Goal: Information Seeking & Learning: Find specific fact

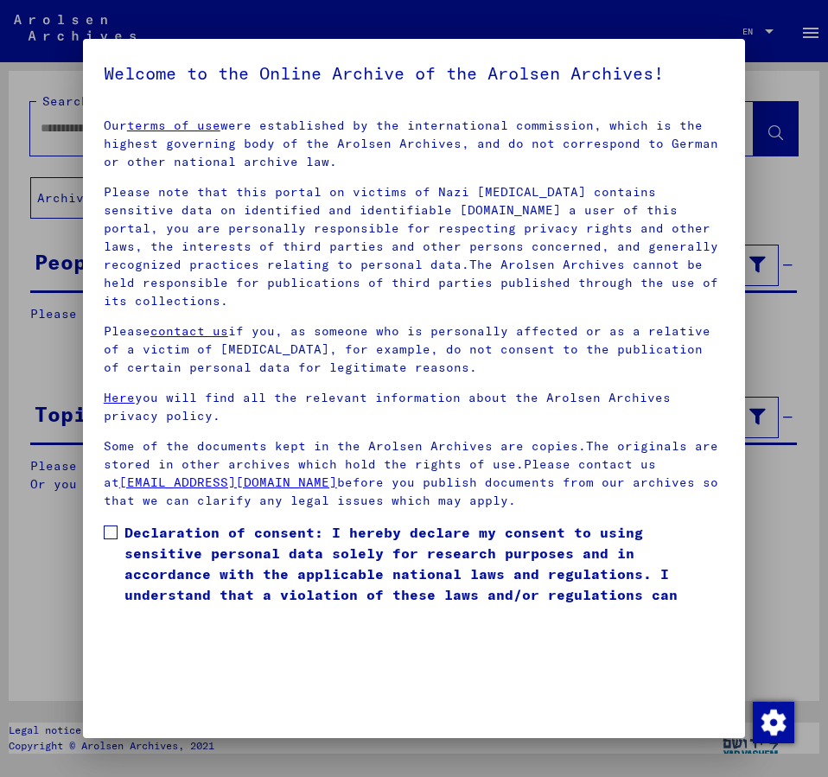
click at [105, 526] on span at bounding box center [111, 533] width 14 height 14
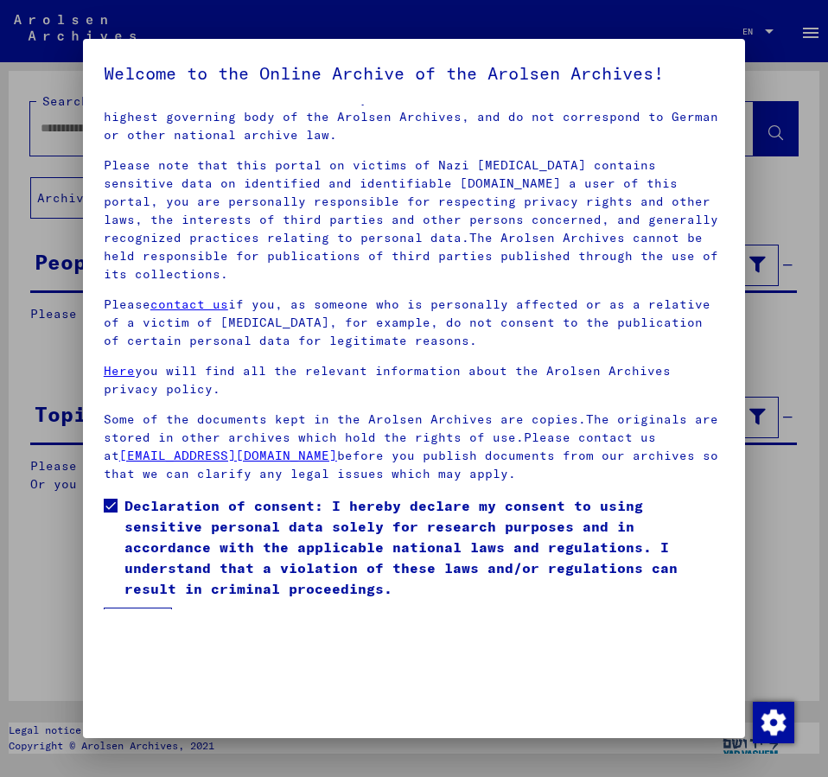
scroll to position [48, 0]
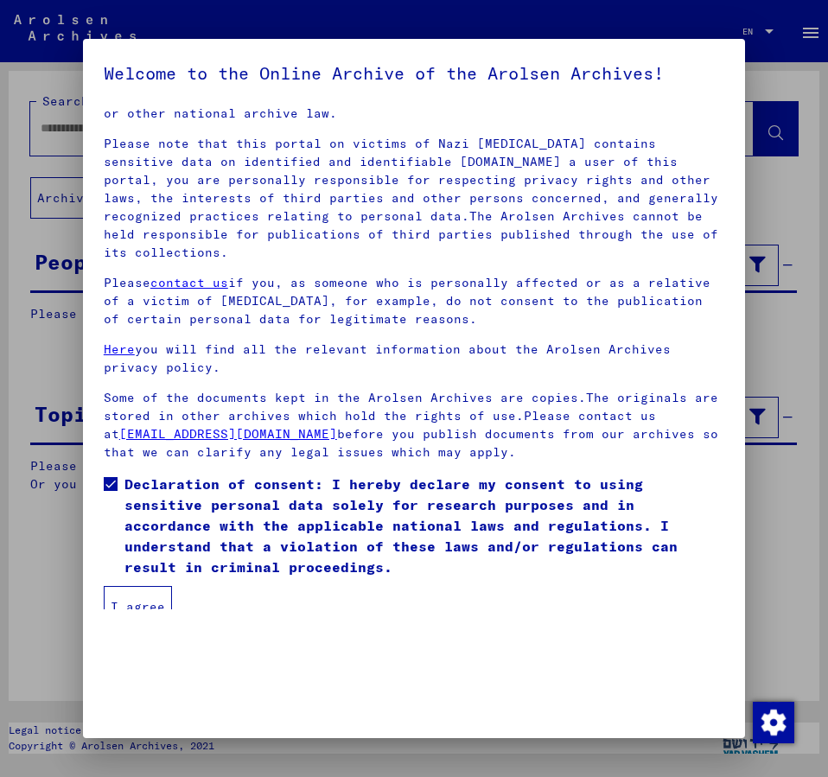
click at [153, 587] on button "I agree" at bounding box center [138, 606] width 68 height 41
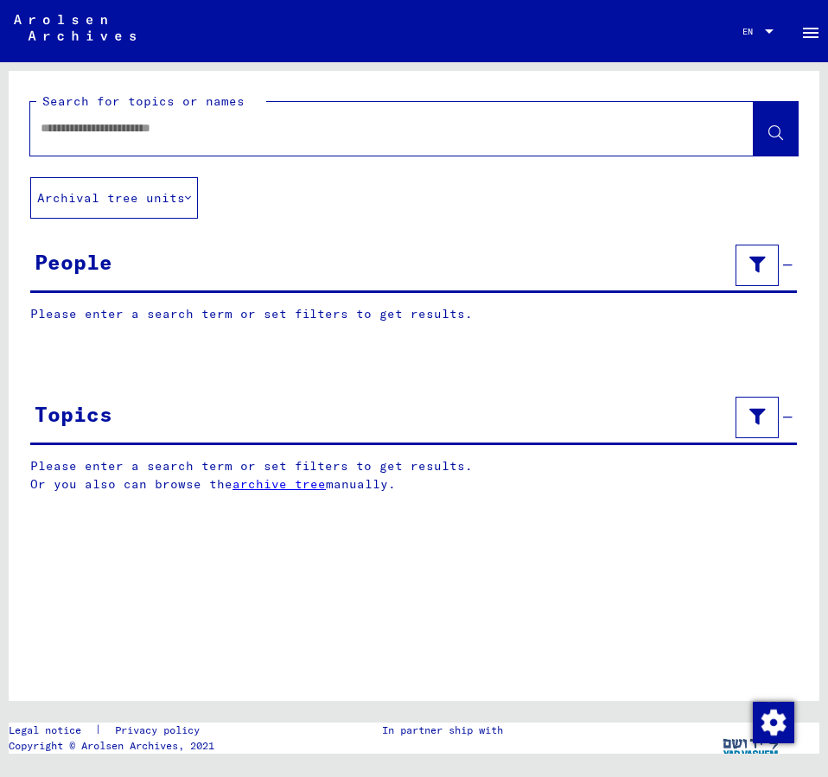
click at [103, 127] on input "text" at bounding box center [377, 128] width 672 height 18
type input "**********"
click at [770, 135] on icon at bounding box center [776, 133] width 15 height 15
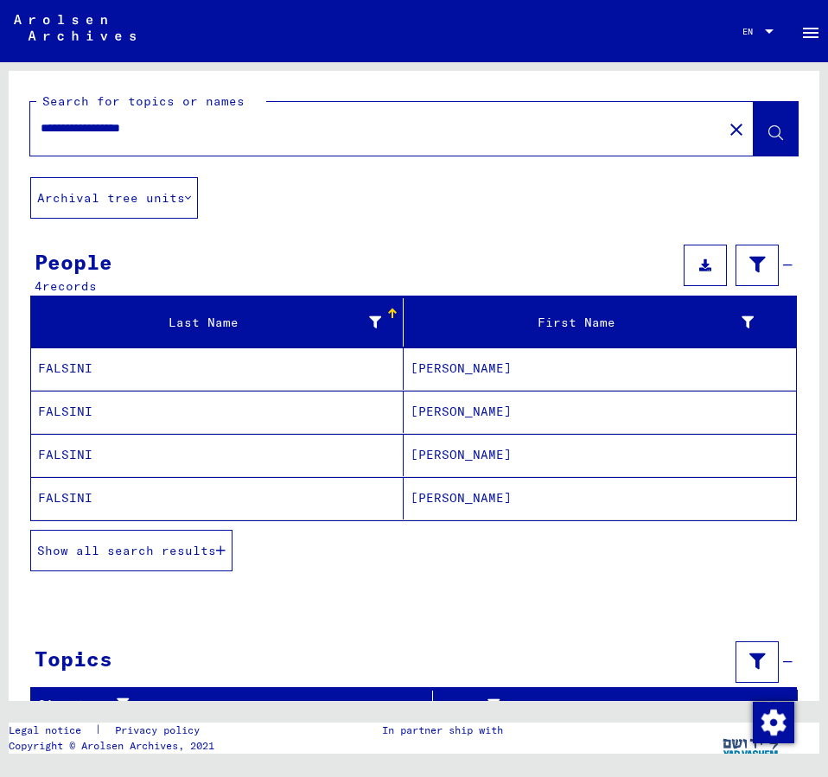
click at [183, 556] on span "Show all search results" at bounding box center [126, 551] width 179 height 16
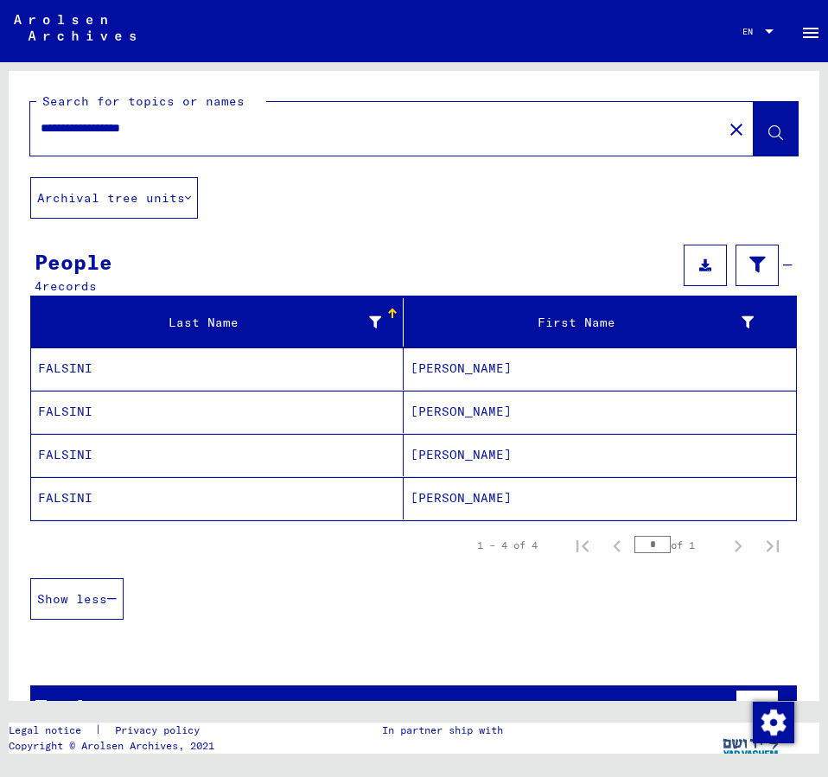
click at [85, 603] on span "Show less" at bounding box center [72, 599] width 70 height 16
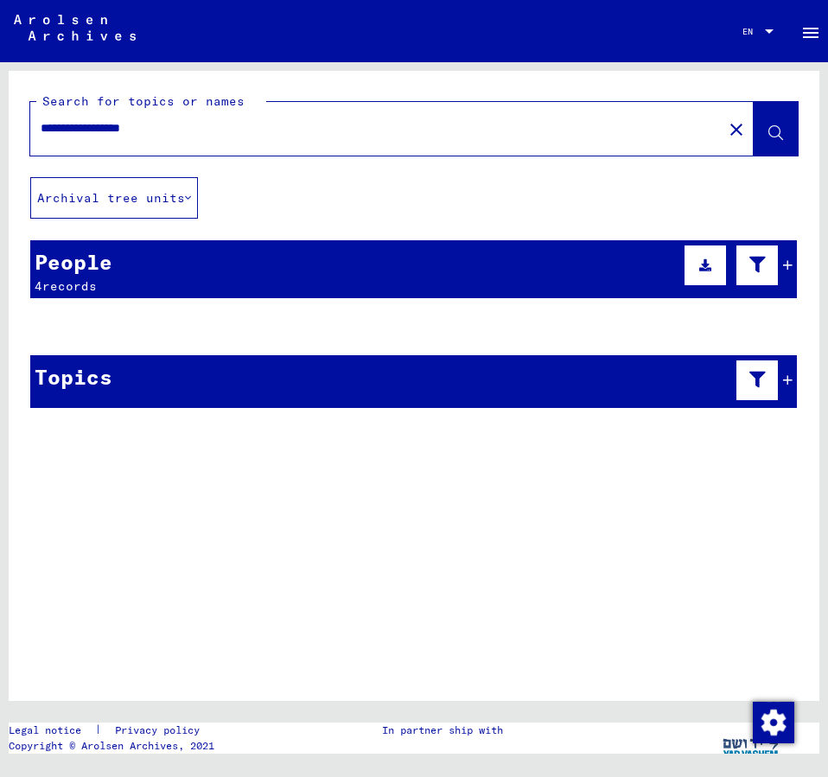
click at [705, 261] on icon at bounding box center [705, 265] width 12 height 12
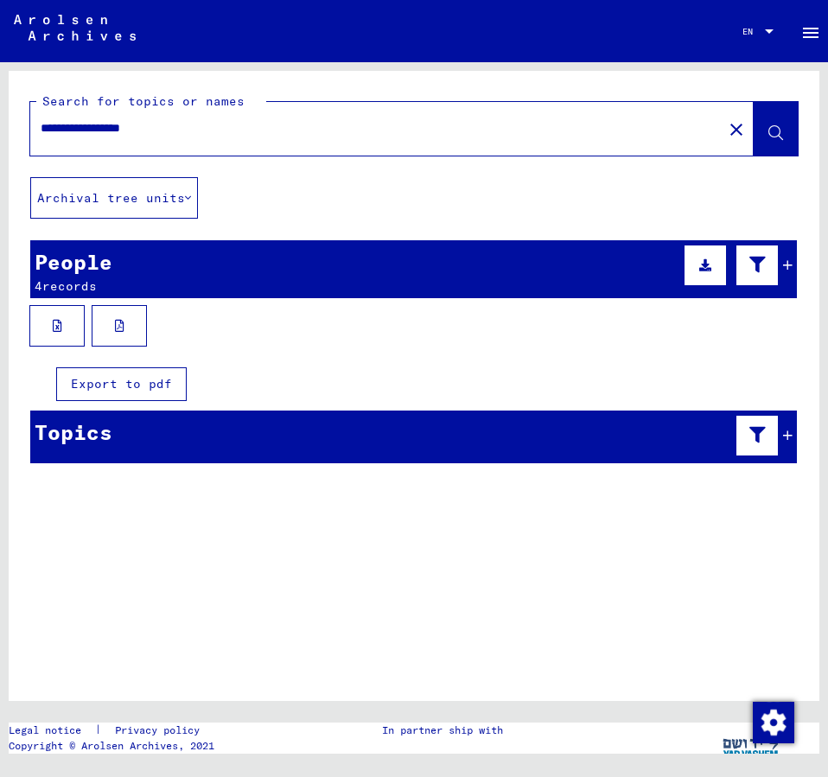
click at [124, 329] on button at bounding box center [119, 325] width 55 height 41
